Goal: Find specific page/section: Find specific page/section

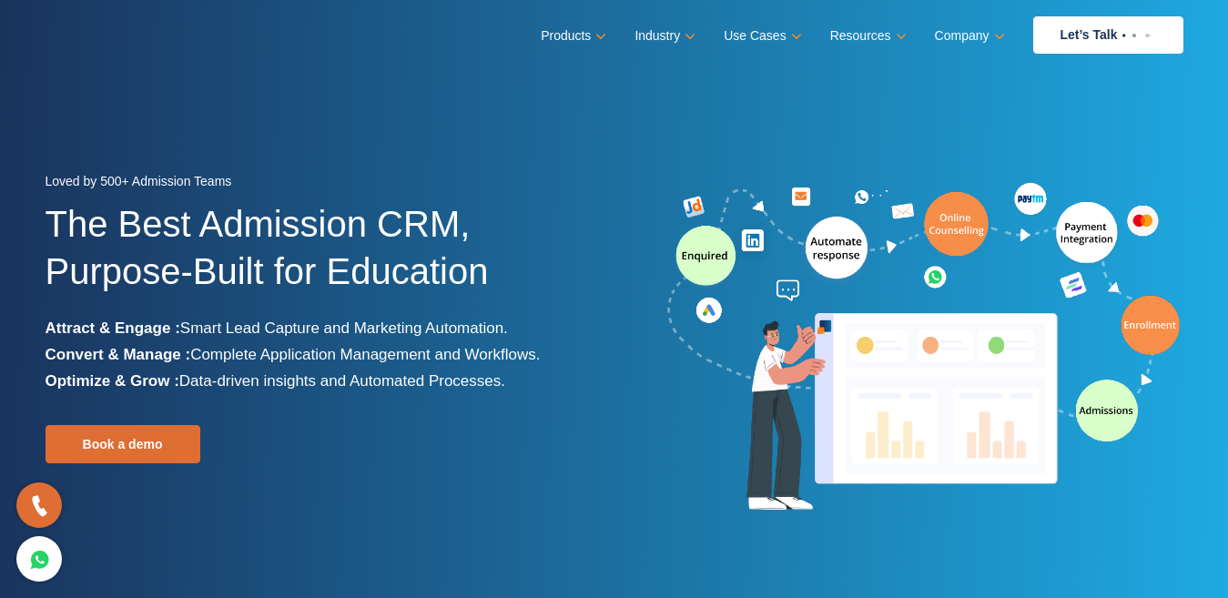
click at [832, 182] on img at bounding box center [924, 348] width 519 height 340
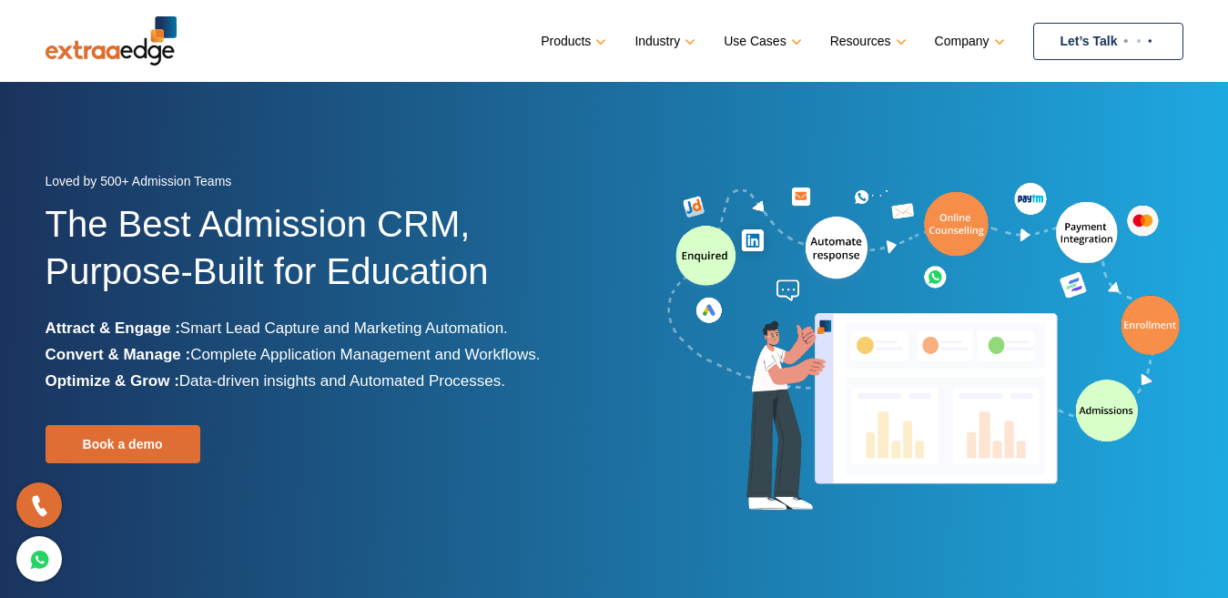
click at [1145, 30] on link "Let’s Talk" at bounding box center [1108, 41] width 150 height 37
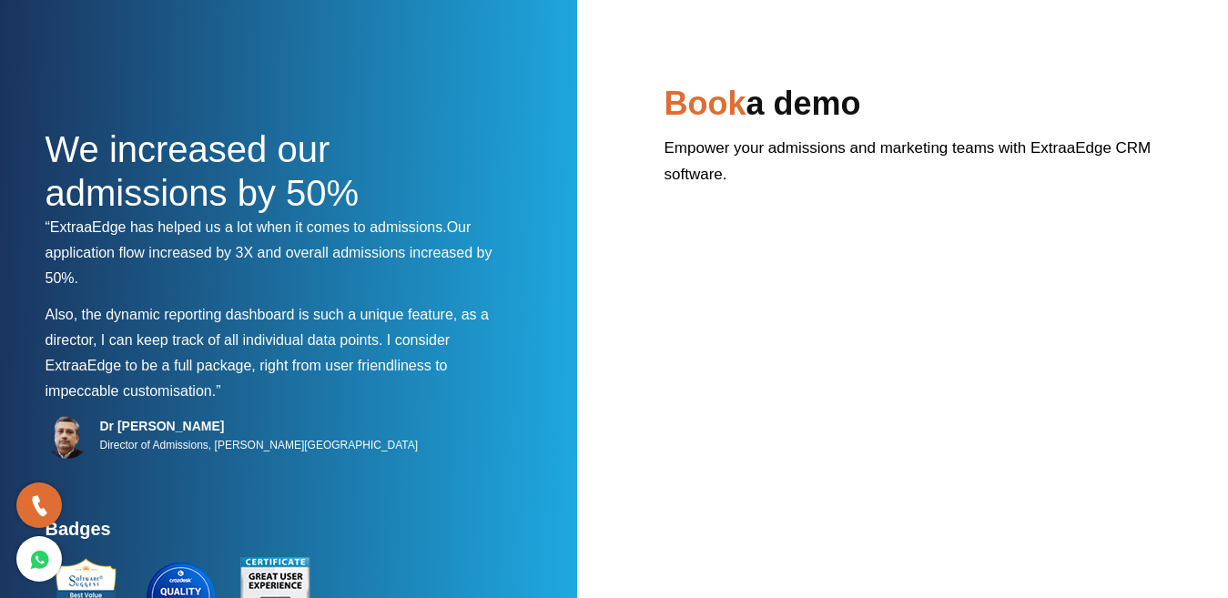
click at [425, 146] on h1 "We increased our admissions by 50%" at bounding box center [278, 170] width 464 height 87
